Goal: Task Accomplishment & Management: Complete application form

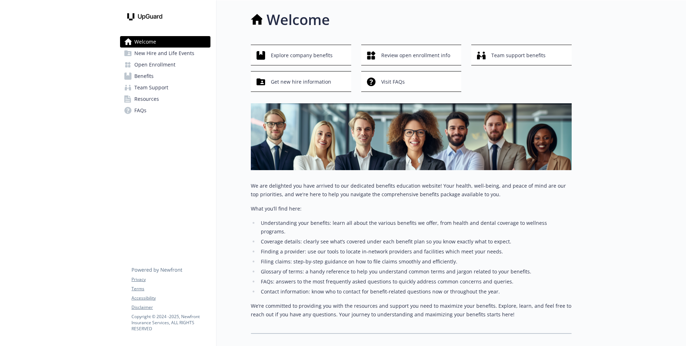
click at [156, 59] on span "Open Enrollment" at bounding box center [154, 64] width 41 height 11
